Goal: Transaction & Acquisition: Purchase product/service

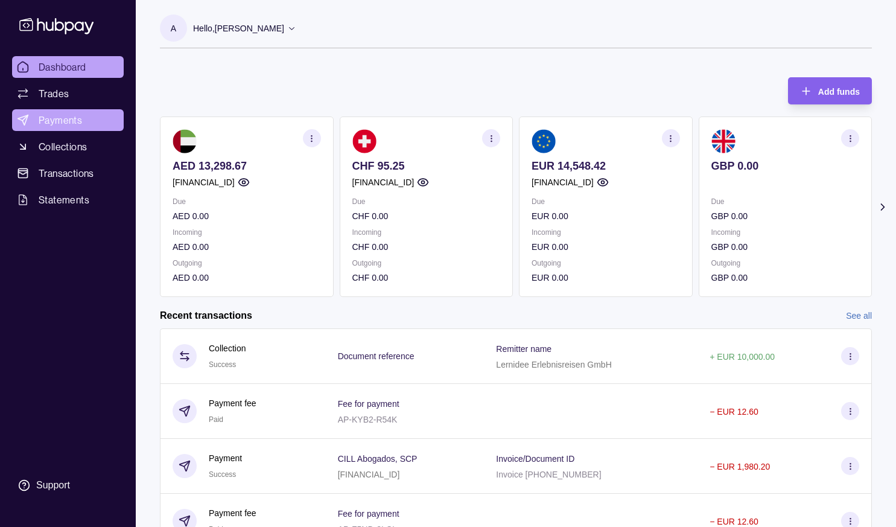
click at [63, 124] on span "Payments" at bounding box center [60, 120] width 43 height 14
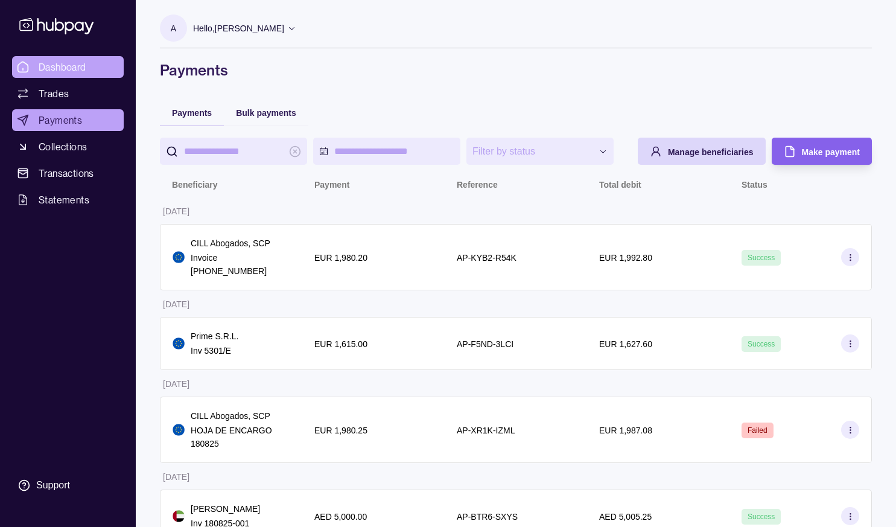
click at [68, 60] on span "Dashboard" at bounding box center [63, 67] width 48 height 14
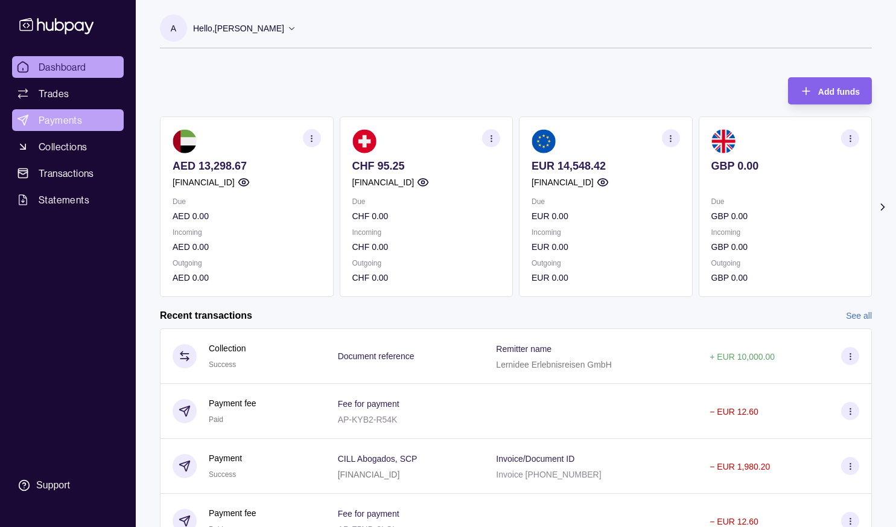
click at [66, 117] on span "Payments" at bounding box center [60, 120] width 43 height 14
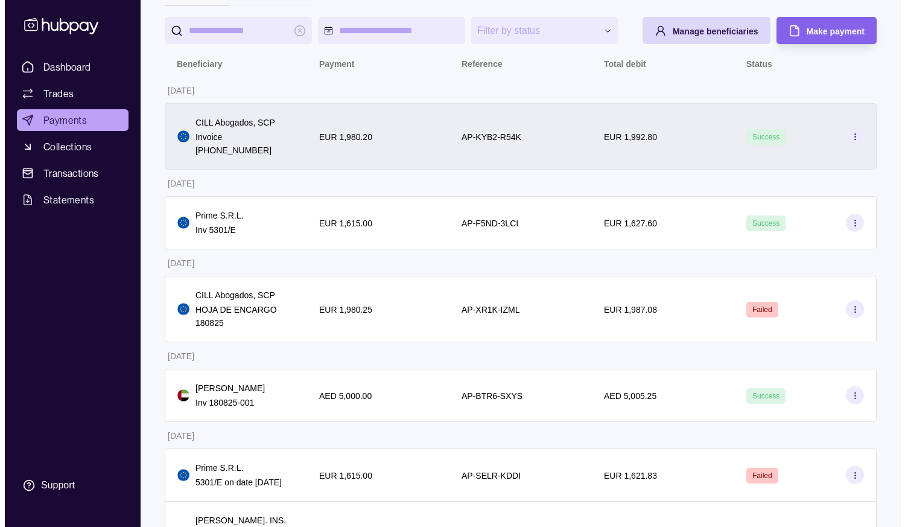
scroll to position [60, 0]
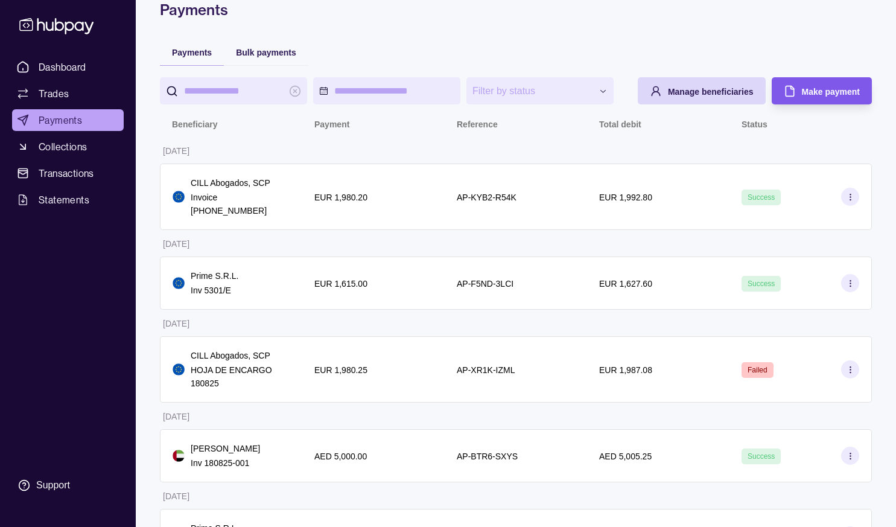
click at [827, 104] on div "Make payment" at bounding box center [813, 90] width 94 height 27
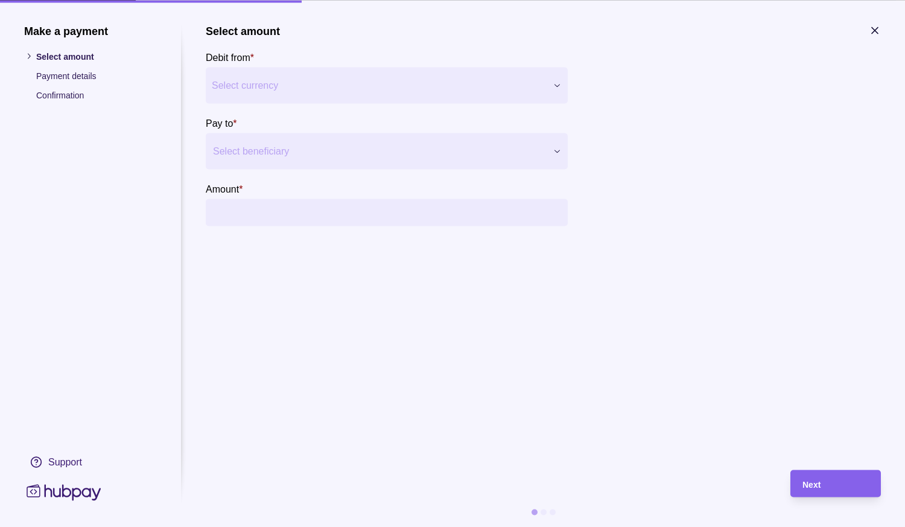
click at [312, 152] on div at bounding box center [379, 150] width 333 height 17
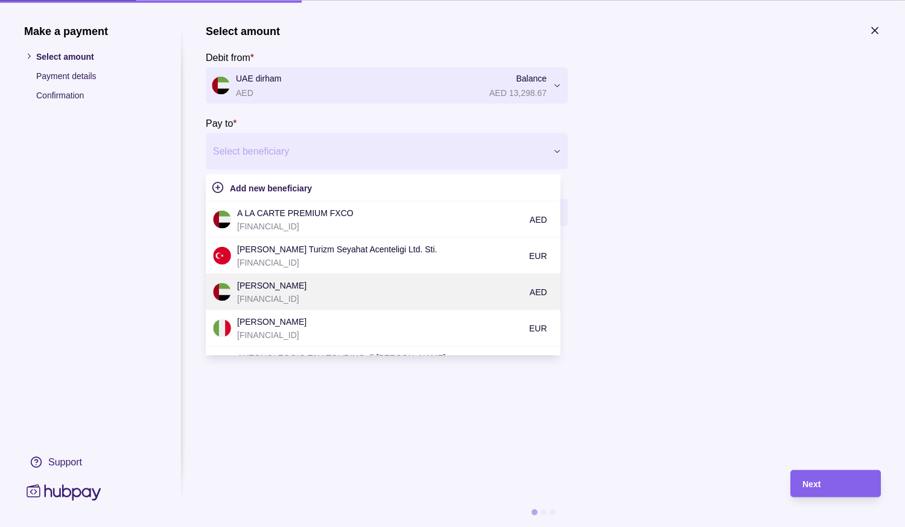
click at [295, 289] on p "[PERSON_NAME]" at bounding box center [380, 284] width 287 height 13
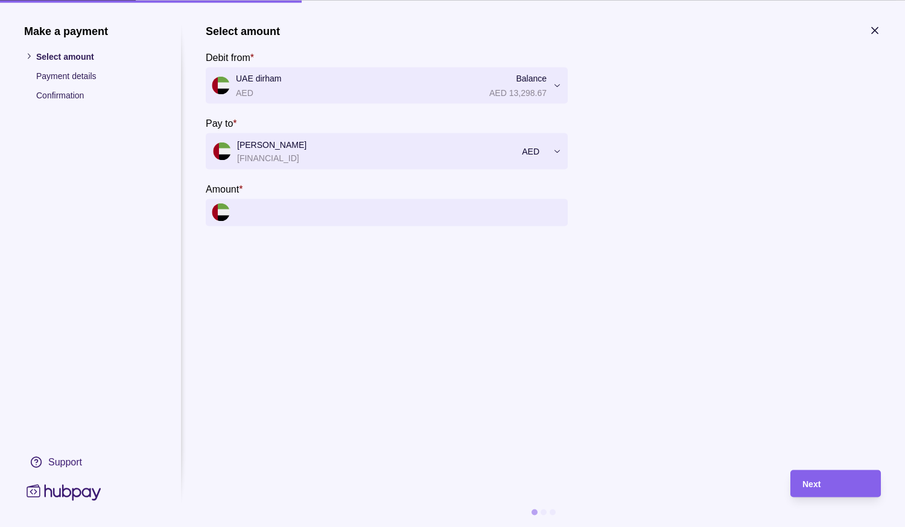
click at [264, 221] on input "Amount *" at bounding box center [399, 212] width 326 height 27
click at [410, 214] on input "Amount *" at bounding box center [399, 212] width 326 height 27
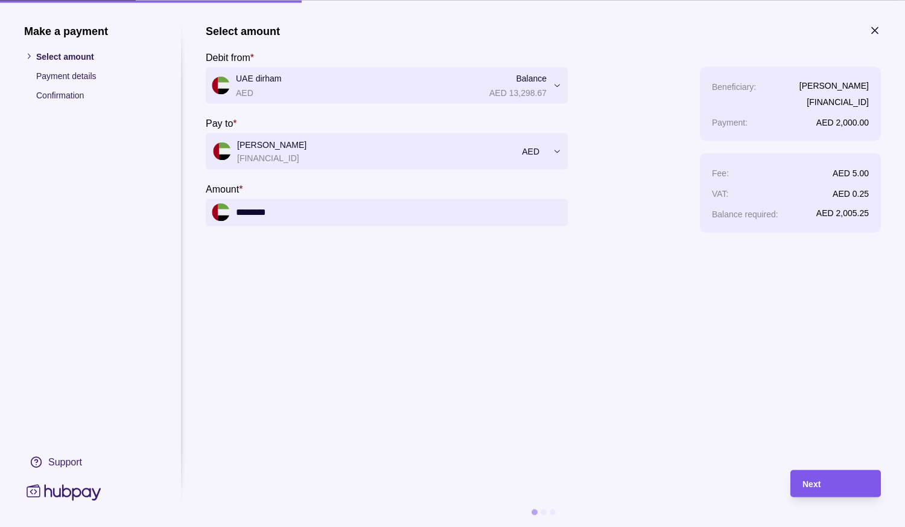
type input "********"
click at [817, 483] on span "Next" at bounding box center [812, 484] width 18 height 10
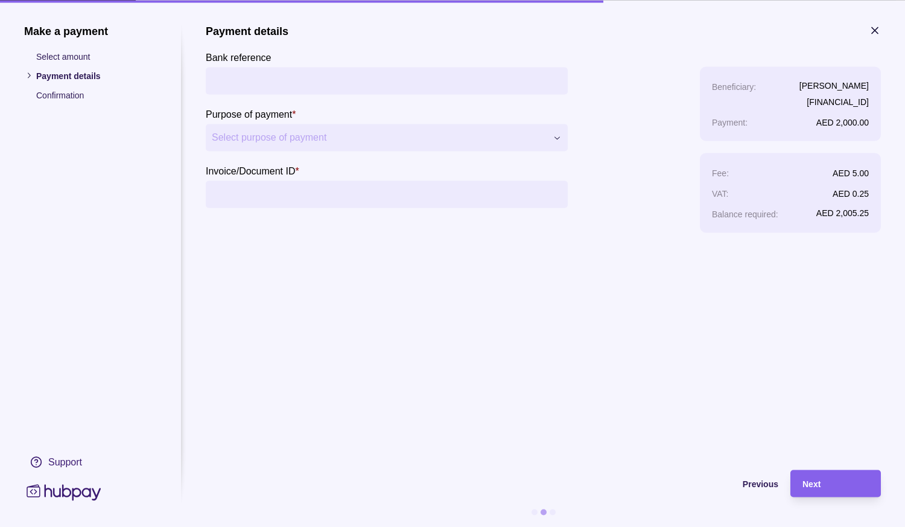
click at [235, 72] on input "Bank reference" at bounding box center [387, 80] width 350 height 27
type input "**********"
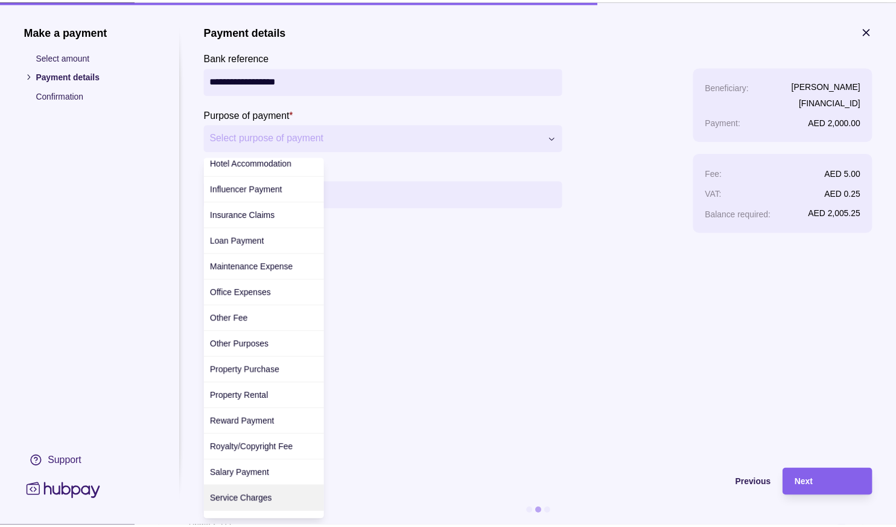
scroll to position [362, 0]
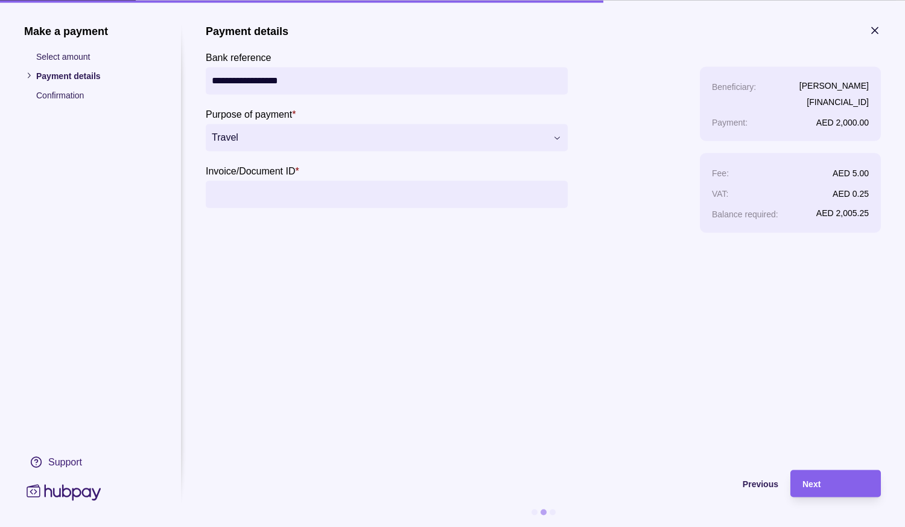
click at [325, 196] on input "Invoice/Document ID *" at bounding box center [387, 193] width 350 height 27
type input "**********"
click at [833, 477] on div "Next" at bounding box center [836, 483] width 66 height 14
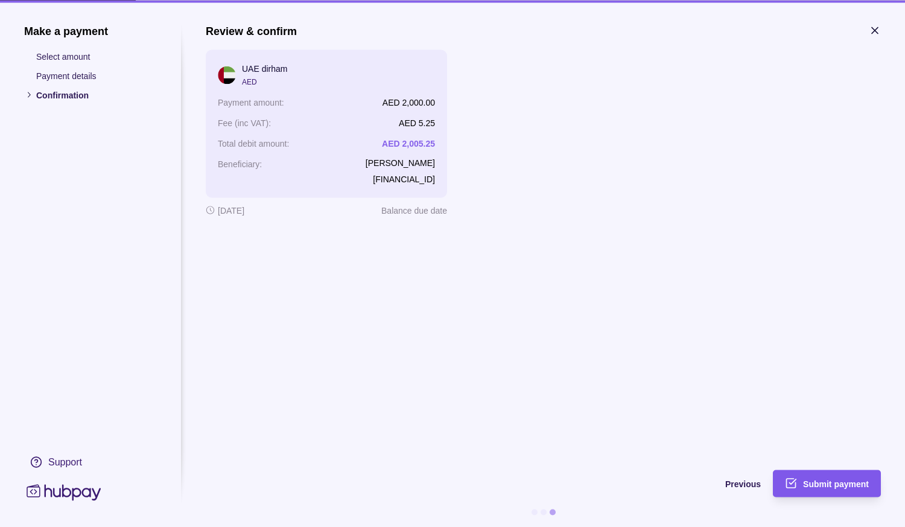
click at [836, 482] on span "Submit payment" at bounding box center [836, 484] width 66 height 10
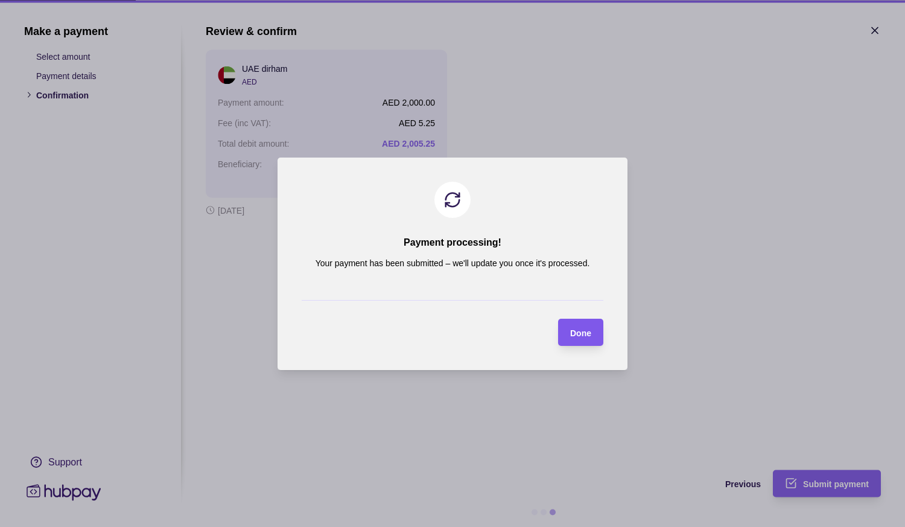
click at [590, 337] on div "Done" at bounding box center [580, 332] width 21 height 14
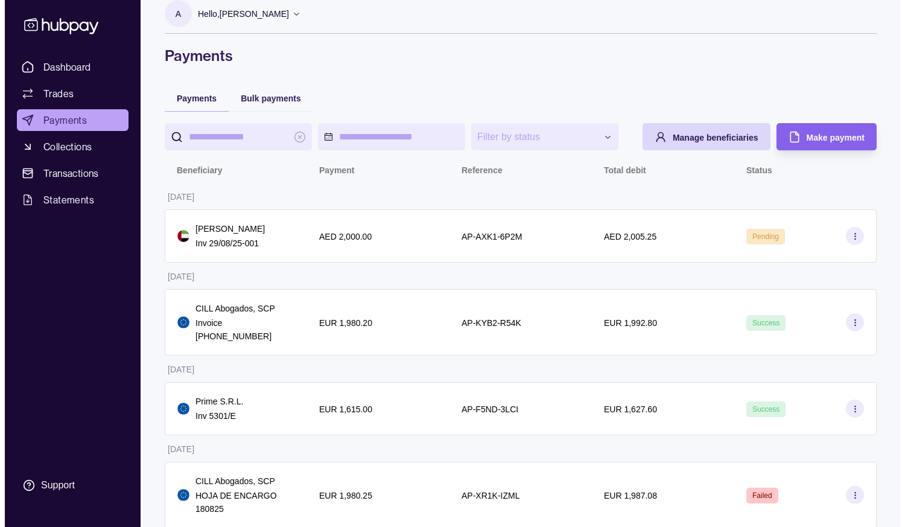
scroll to position [0, 0]
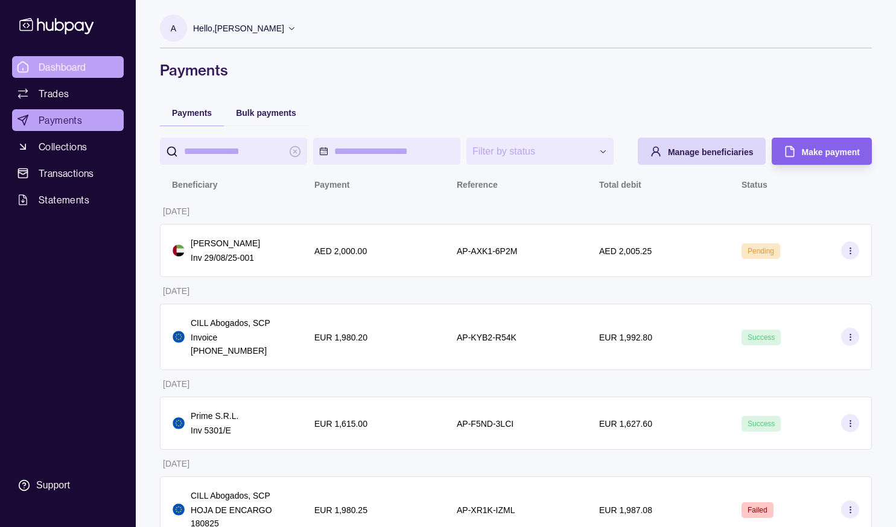
click at [68, 67] on span "Dashboard" at bounding box center [63, 67] width 48 height 14
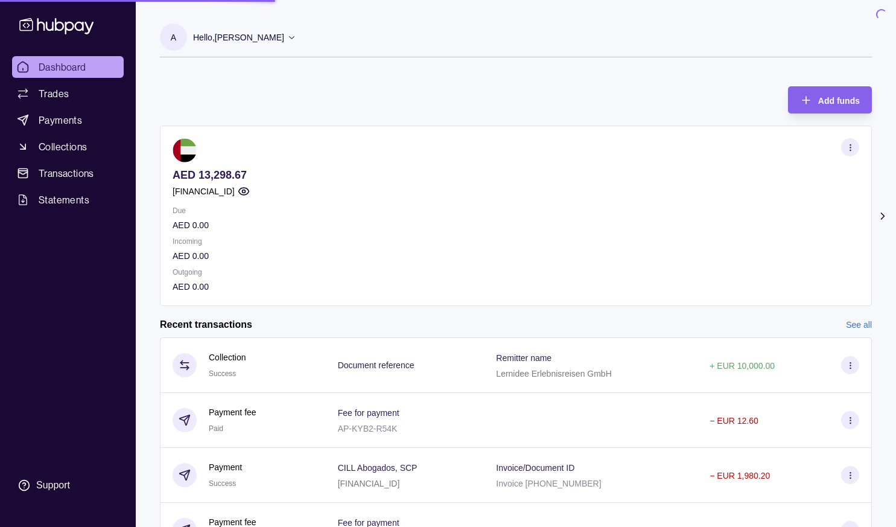
click at [284, 33] on p "Hello, [PERSON_NAME]" at bounding box center [238, 37] width 91 height 13
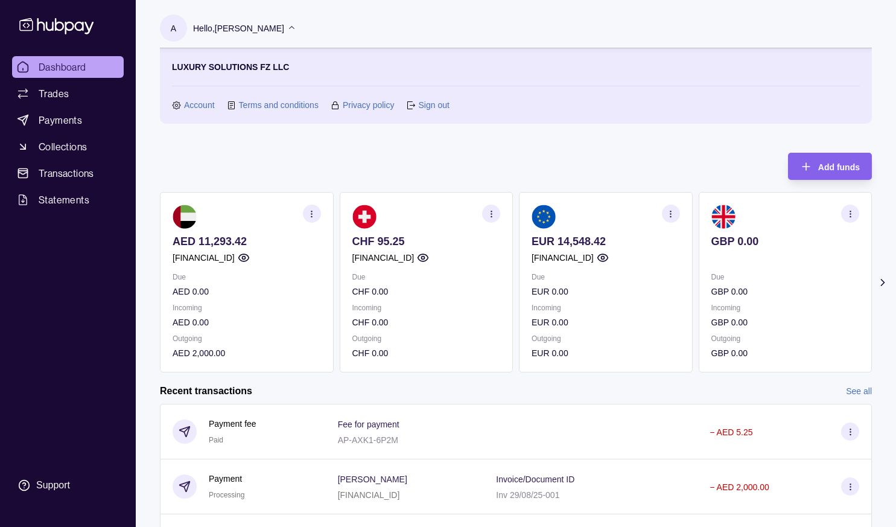
click at [440, 104] on link "Sign out" at bounding box center [433, 104] width 31 height 13
